Goal: Check status: Check status

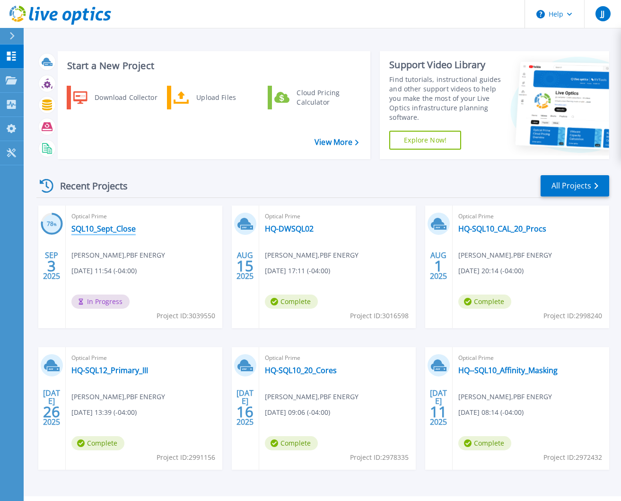
click at [106, 231] on link "SQL10_Sept_Close" at bounding box center [103, 228] width 64 height 9
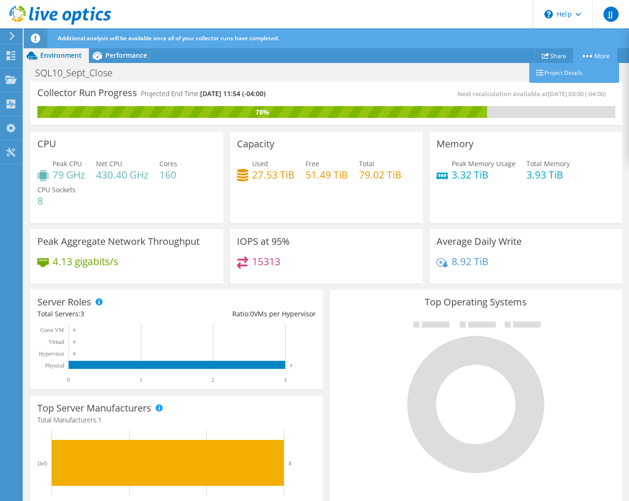
click at [588, 54] on link "More" at bounding box center [596, 55] width 44 height 15
click at [580, 76] on link "Project Details" at bounding box center [575, 73] width 90 height 20
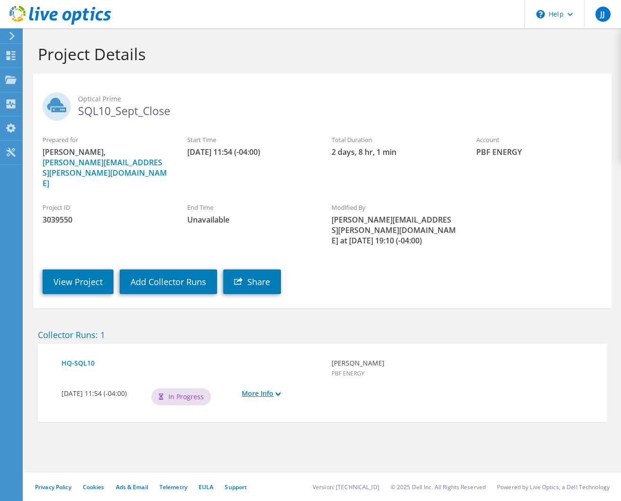
click at [277, 391] on use at bounding box center [278, 393] width 5 height 4
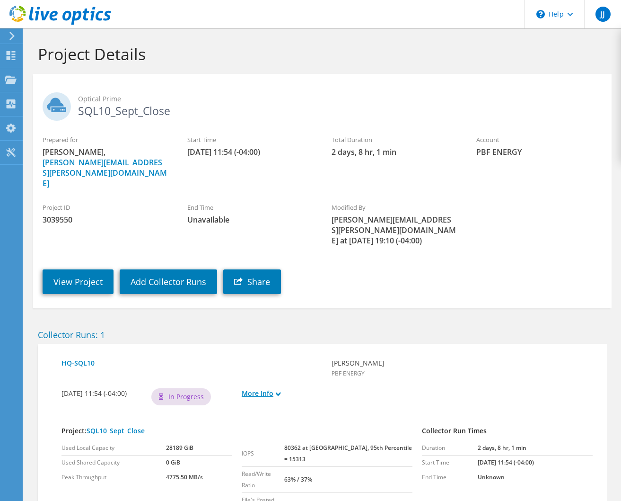
click at [264, 388] on link "More Info" at bounding box center [282, 393] width 80 height 10
